Goal: Task Accomplishment & Management: Manage account settings

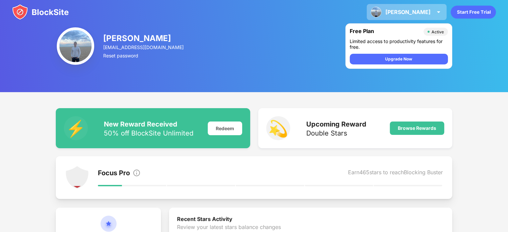
click at [442, 9] on img at bounding box center [439, 12] width 8 height 8
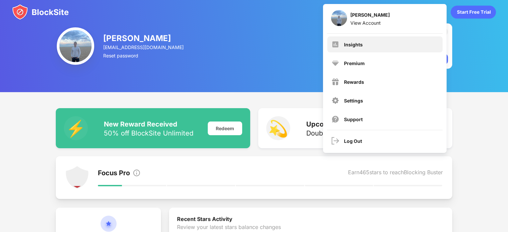
click at [357, 38] on div "Insights" at bounding box center [384, 44] width 115 height 16
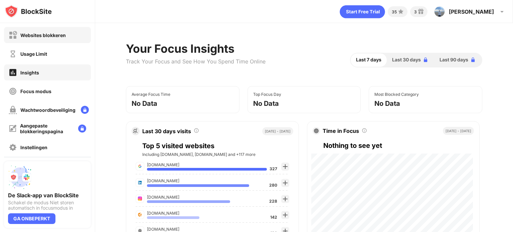
click at [56, 36] on div "Websites blokkeren" at bounding box center [42, 35] width 45 height 6
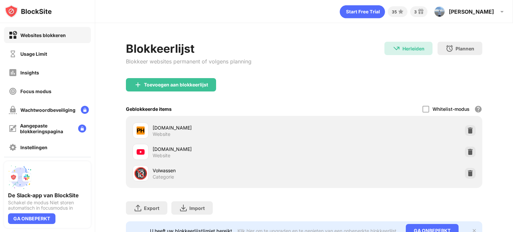
click at [460, 148] on div "[DOMAIN_NAME] Website" at bounding box center [304, 151] width 348 height 21
click at [467, 152] on img at bounding box center [470, 152] width 7 height 7
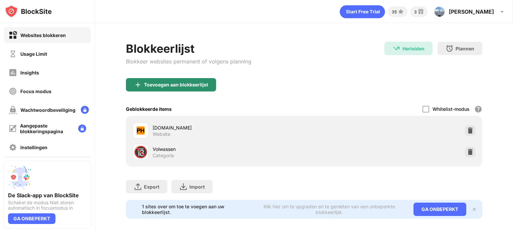
click at [191, 85] on div "Toevoegen aan blokkeerlijst" at bounding box center [176, 84] width 64 height 5
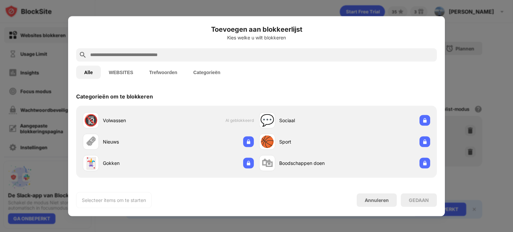
click at [173, 53] on input "text" at bounding box center [262, 55] width 345 height 8
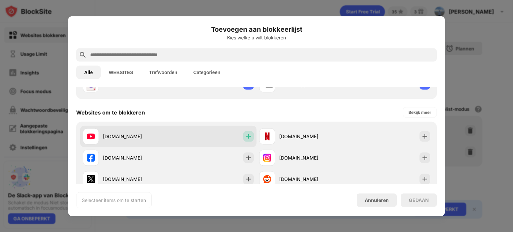
click at [245, 135] on img at bounding box center [248, 136] width 7 height 7
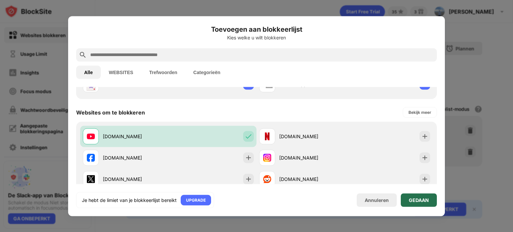
click at [421, 199] on div "GEDAAN" at bounding box center [419, 199] width 20 height 5
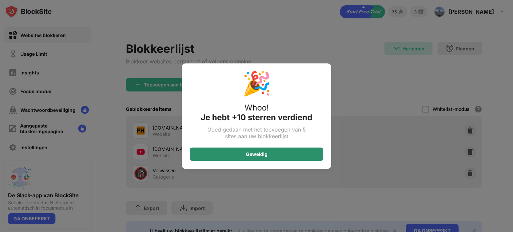
click at [285, 154] on div "Geweldig" at bounding box center [257, 154] width 134 height 13
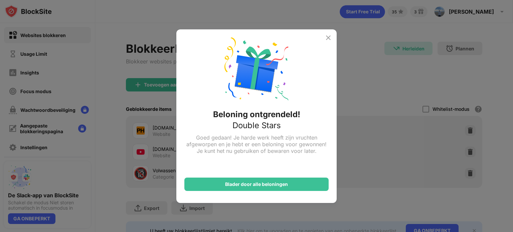
click at [326, 36] on img at bounding box center [328, 38] width 8 height 8
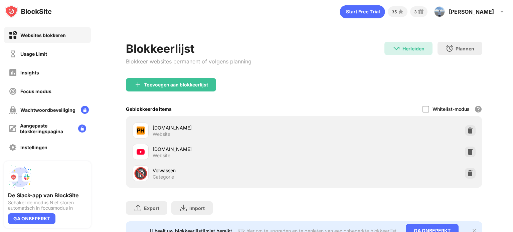
scroll to position [31, 0]
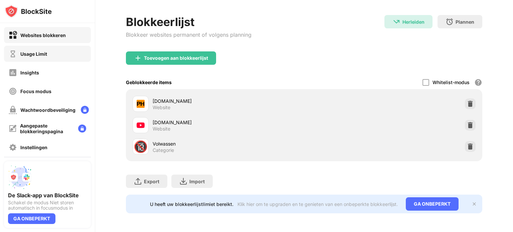
click at [62, 57] on div "Usage Limit" at bounding box center [47, 54] width 87 height 16
